Goal: Information Seeking & Learning: Learn about a topic

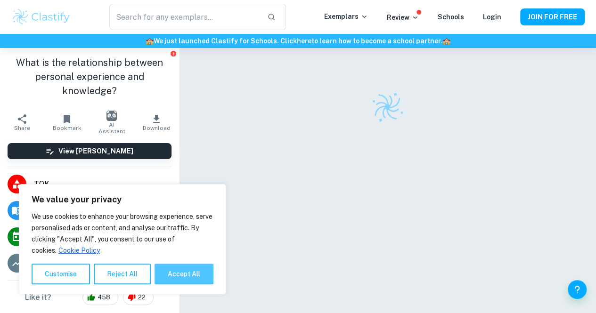
click at [180, 276] on button "Accept All" at bounding box center [184, 274] width 59 height 21
checkbox input "true"
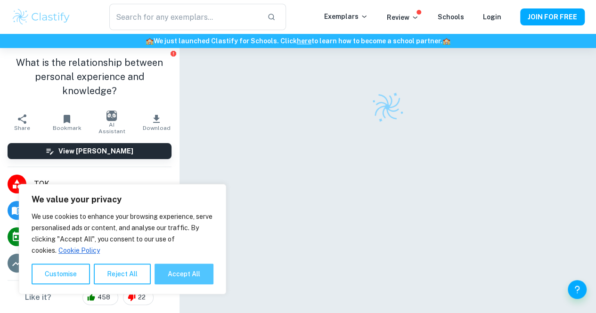
checkbox input "true"
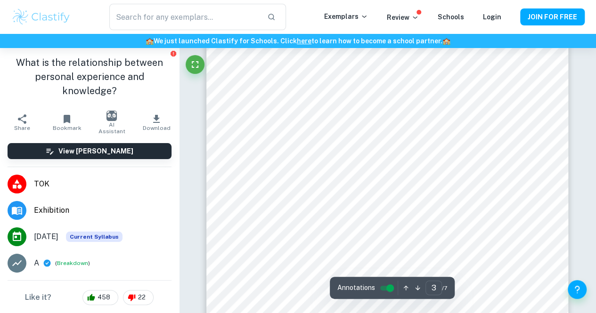
scroll to position [1228, 0]
type input "5"
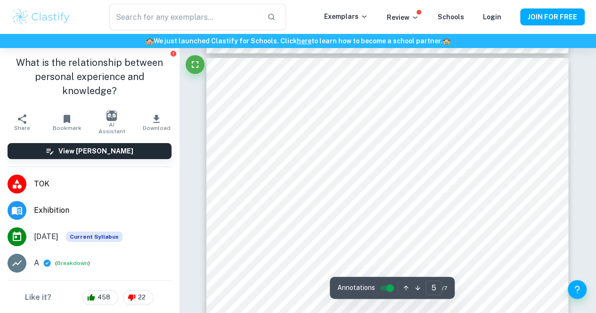
scroll to position [2177, 0]
